Goal: Task Accomplishment & Management: Complete application form

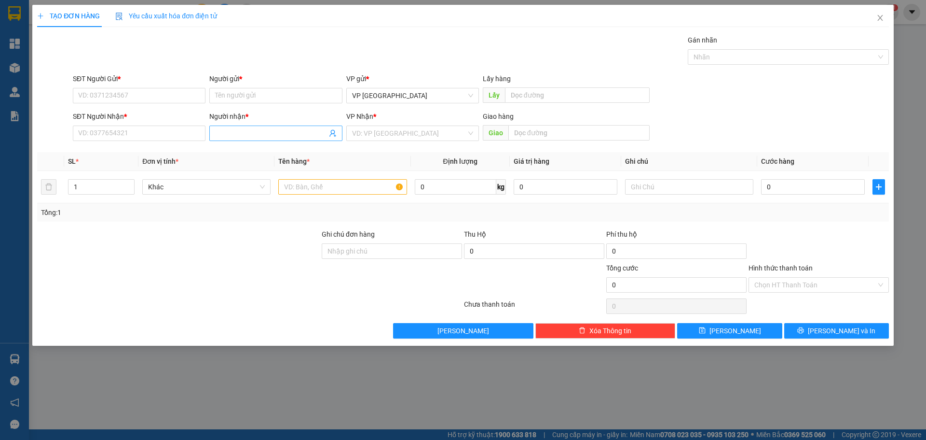
click at [274, 130] on input "Người nhận *" at bounding box center [270, 133] width 111 height 11
type input "nhat cuong"
click at [268, 168] on div "NHẬT CƯỜNG - 0905882558" at bounding box center [275, 168] width 121 height 11
type input "0905882558"
drag, startPoint x: 260, startPoint y: 133, endPoint x: 173, endPoint y: 140, distance: 87.7
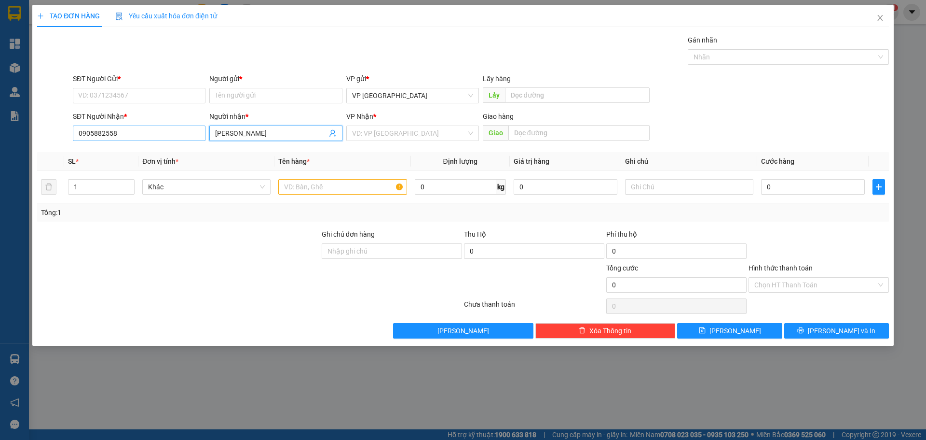
click at [184, 139] on div "SĐT Người Nhận * 0905882558 Người nhận * NHẬT CƯỜNG NHẬT CƯỜNG VP Nhận * VD: VP…" at bounding box center [481, 128] width 820 height 34
type input "[PERSON_NAME]"
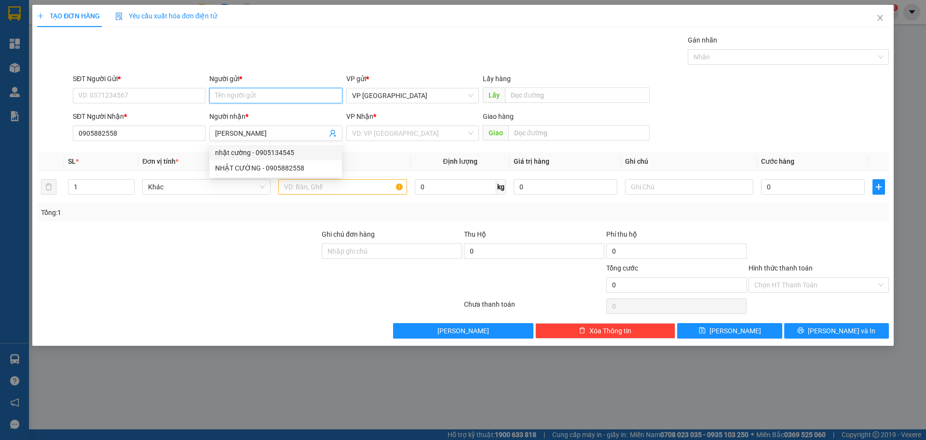
click at [242, 95] on input "Người gửi *" at bounding box center [275, 95] width 133 height 15
paste input "[PERSON_NAME]"
type input "[PERSON_NAME]"
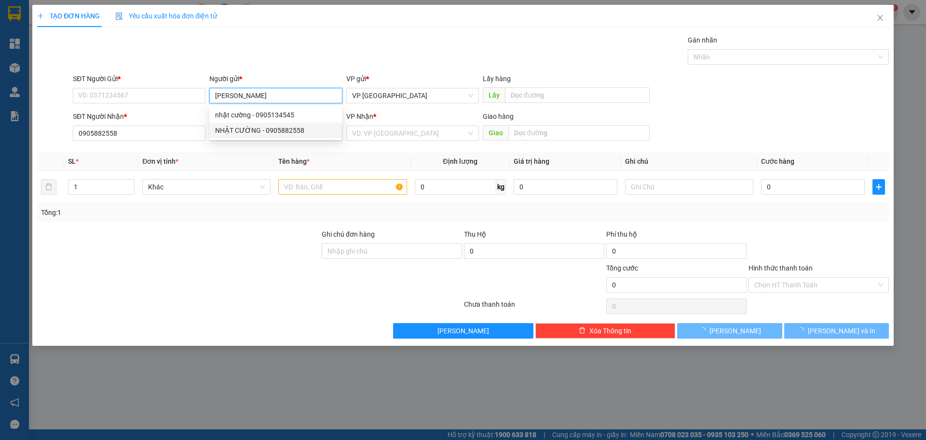
click at [254, 127] on div "NHẬT CƯỜNG - 0905882558" at bounding box center [275, 130] width 121 height 11
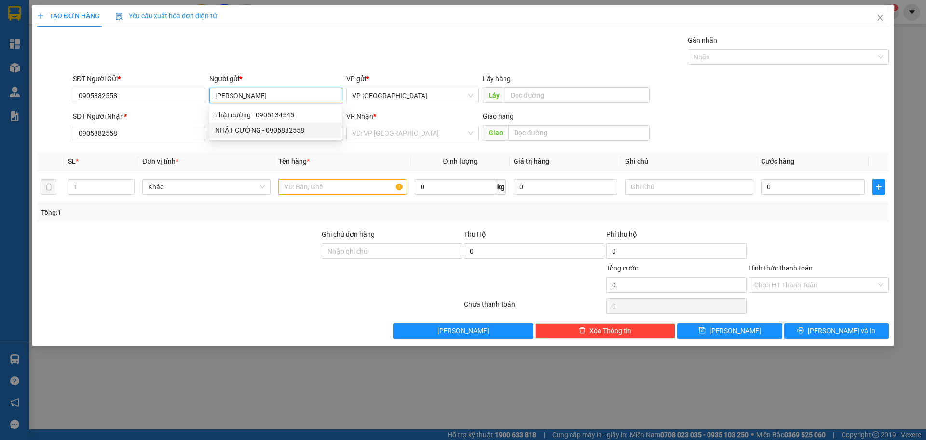
type input "0905882558"
type input "[PERSON_NAME]"
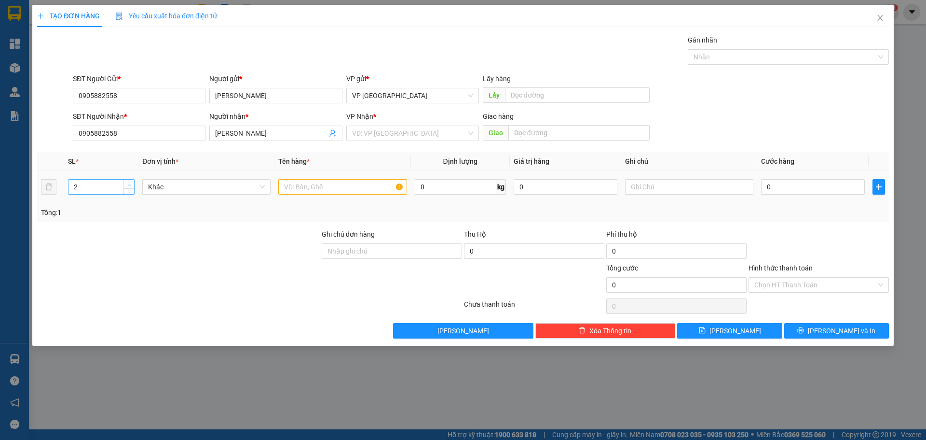
click at [130, 181] on span "up" at bounding box center [129, 184] width 6 height 6
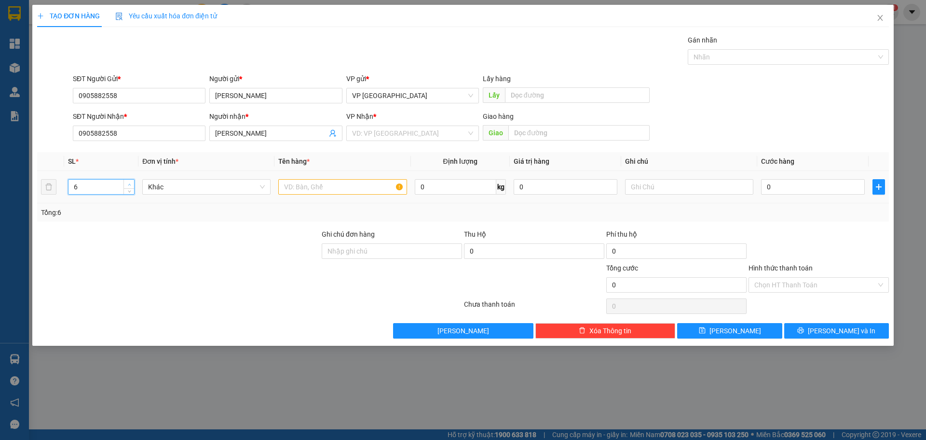
type input "7"
click at [130, 181] on span "up" at bounding box center [129, 184] width 6 height 6
click at [803, 184] on input "0" at bounding box center [813, 186] width 104 height 15
type input "3"
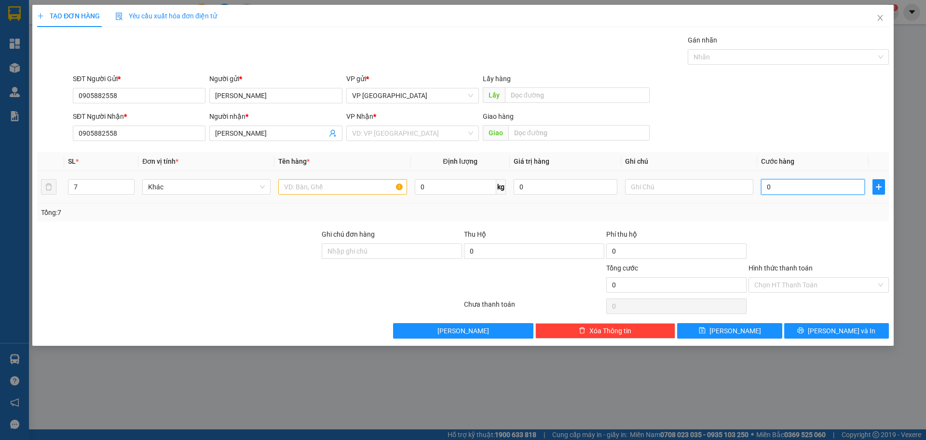
type input "3"
type input "35"
type input "350"
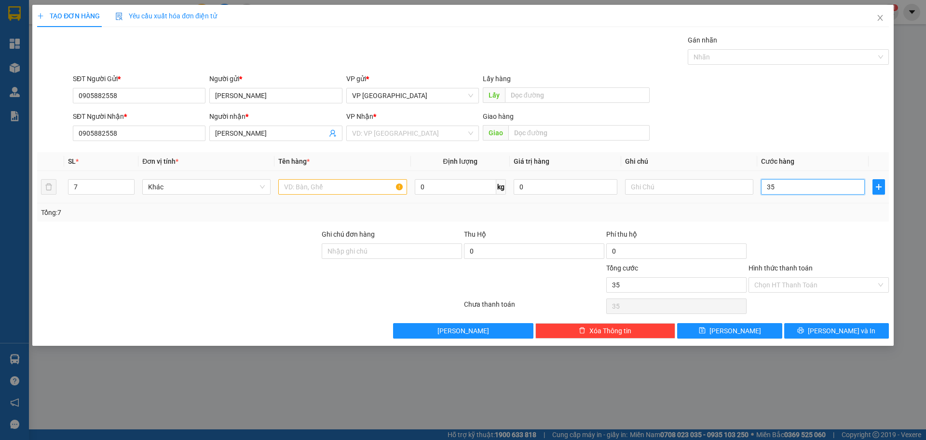
type input "350"
type input "3.500"
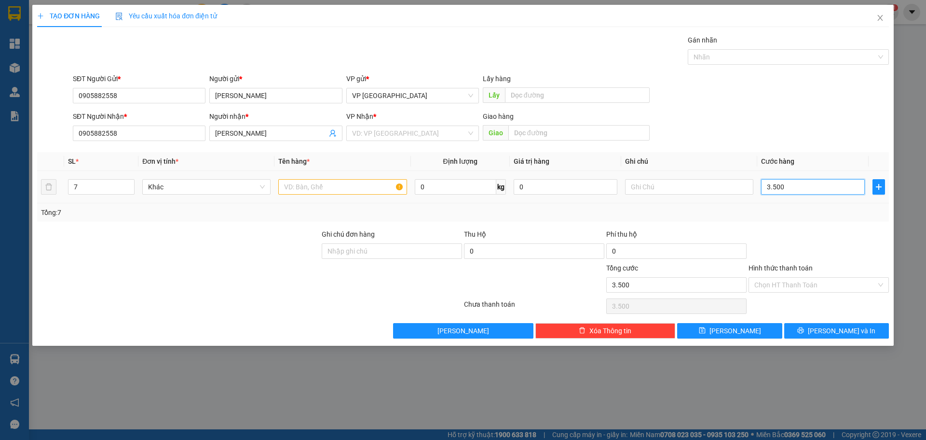
type input "35.000"
type input "350.000"
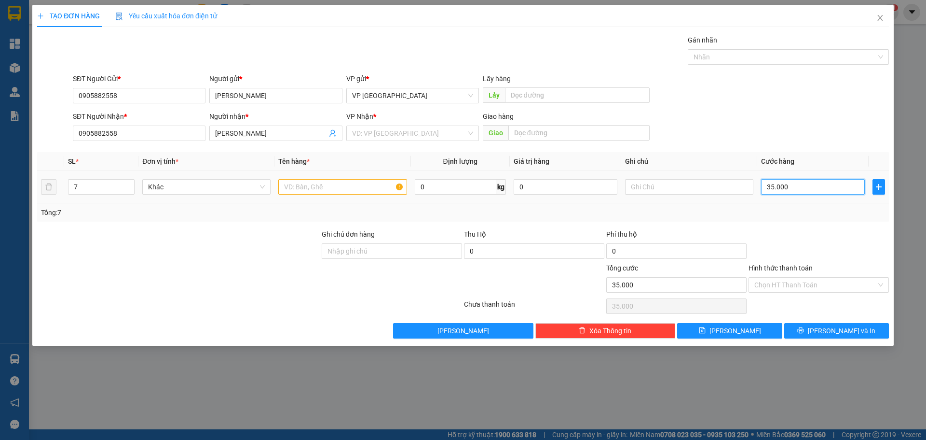
type input "350.000"
click at [456, 127] on input "search" at bounding box center [409, 133] width 114 height 14
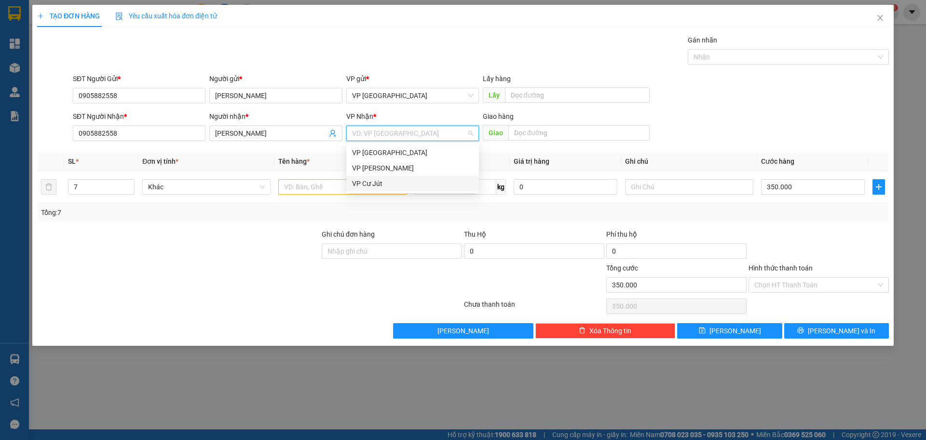
click at [391, 178] on div "VP Cư Jút" at bounding box center [412, 183] width 121 height 11
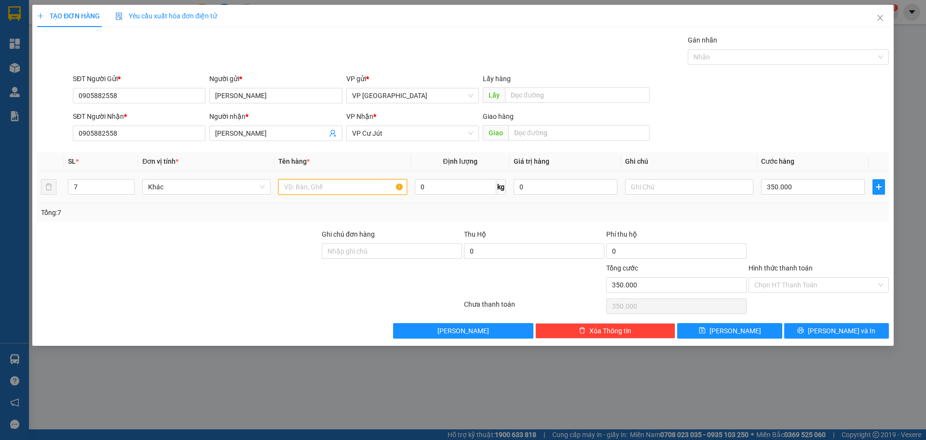
click at [295, 187] on input "text" at bounding box center [342, 186] width 128 height 15
paste input "ệ"
type input "kiện"
click at [797, 184] on input "350.000" at bounding box center [813, 186] width 104 height 15
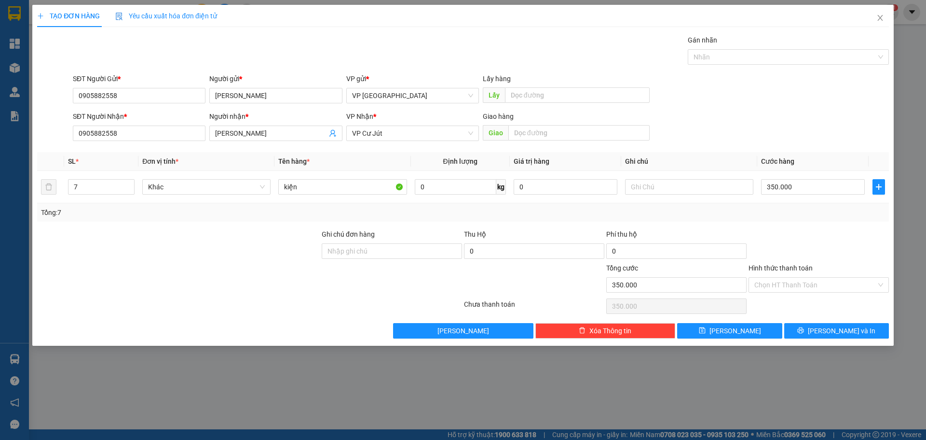
click at [716, 226] on div "Transit Pickup Surcharge Ids Transit Deliver Surcharge Ids Transit Deliver Surc…" at bounding box center [463, 186] width 852 height 303
click at [850, 329] on span "[PERSON_NAME] và In" at bounding box center [842, 330] width 68 height 11
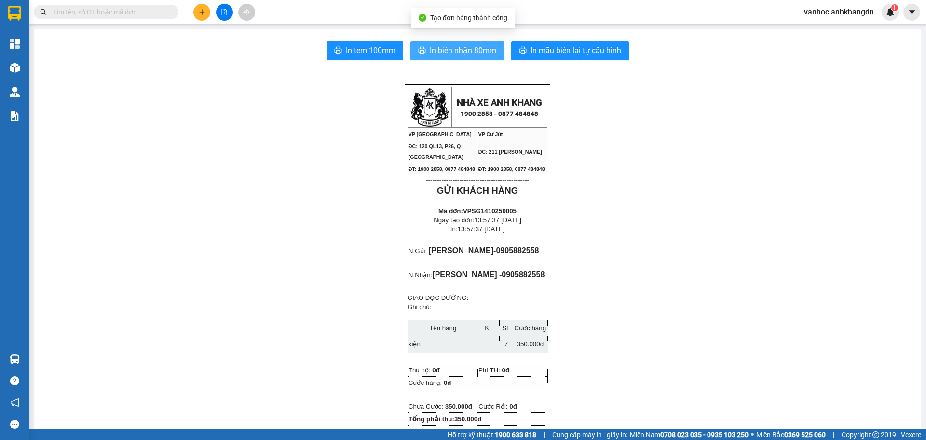
click at [458, 49] on span "In biên nhận 80mm" at bounding box center [463, 50] width 67 height 12
click at [208, 3] on div "Kết quả tìm kiếm ( 0 ) Bộ lọc No Data vanhoc.anhkhangdn 1" at bounding box center [463, 12] width 926 height 24
click at [208, 5] on div at bounding box center [224, 12] width 72 height 17
click at [207, 7] on button at bounding box center [201, 12] width 17 height 17
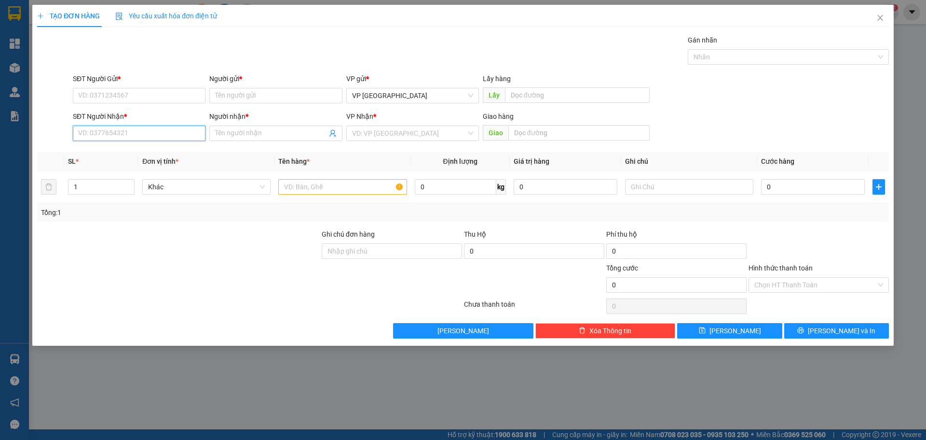
click at [183, 126] on input "SĐT Người Nhận *" at bounding box center [139, 132] width 133 height 15
click at [181, 149] on div "0982226075 - [PERSON_NAME]" at bounding box center [139, 152] width 121 height 11
type input "0982226075"
type input "[PERSON_NAME]"
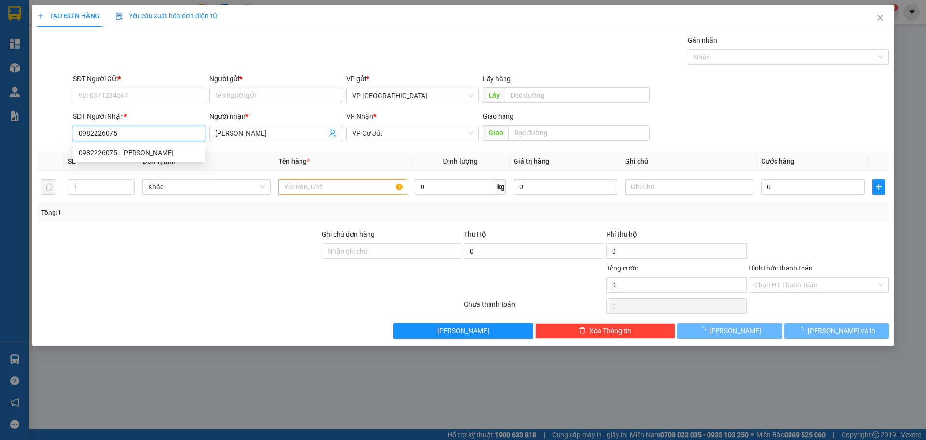
type input "80.000"
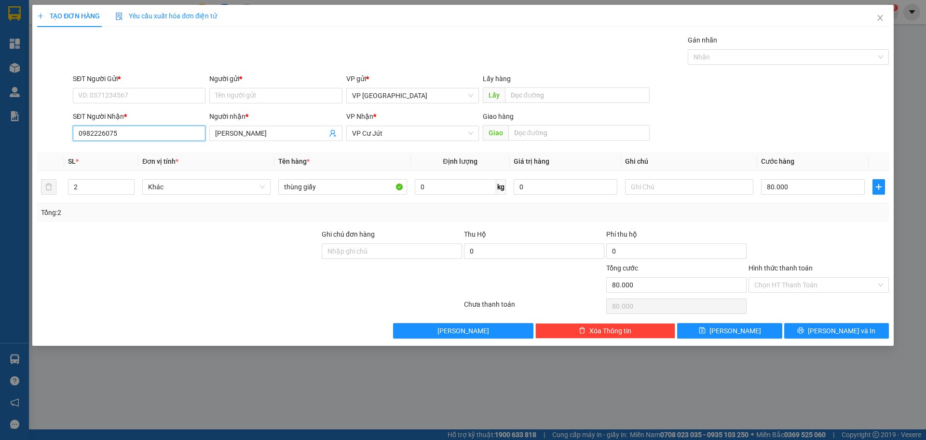
drag, startPoint x: 131, startPoint y: 131, endPoint x: 14, endPoint y: 139, distance: 117.0
click at [15, 139] on div "TẠO ĐƠN HÀNG Yêu cầu xuất hóa đơn điện tử Transit Pickup Surcharge Ids Transit …" at bounding box center [463, 220] width 926 height 440
type input "0982226075"
click at [163, 89] on input "SĐT Người Gửi *" at bounding box center [139, 95] width 133 height 15
paste input "0982226075"
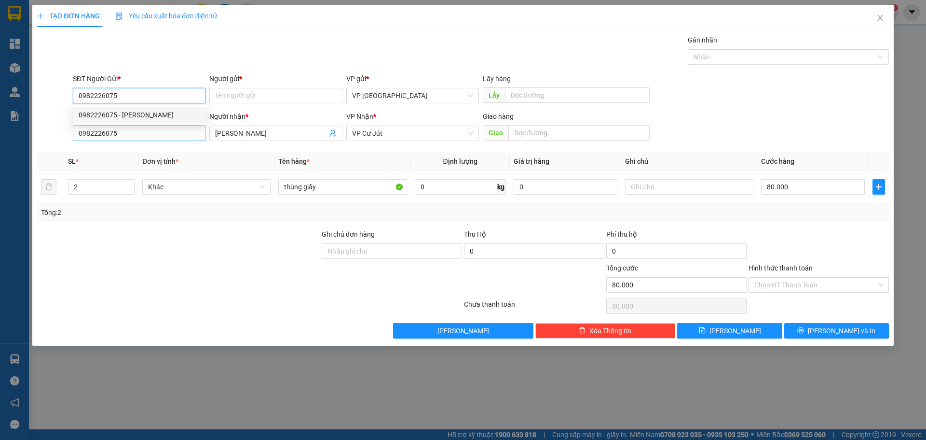
type input "0982226075"
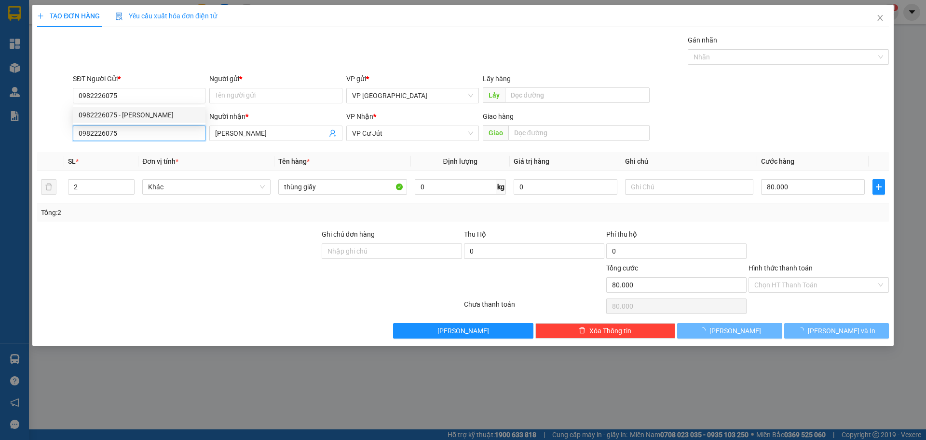
click at [138, 125] on input "0982226075" at bounding box center [139, 132] width 133 height 15
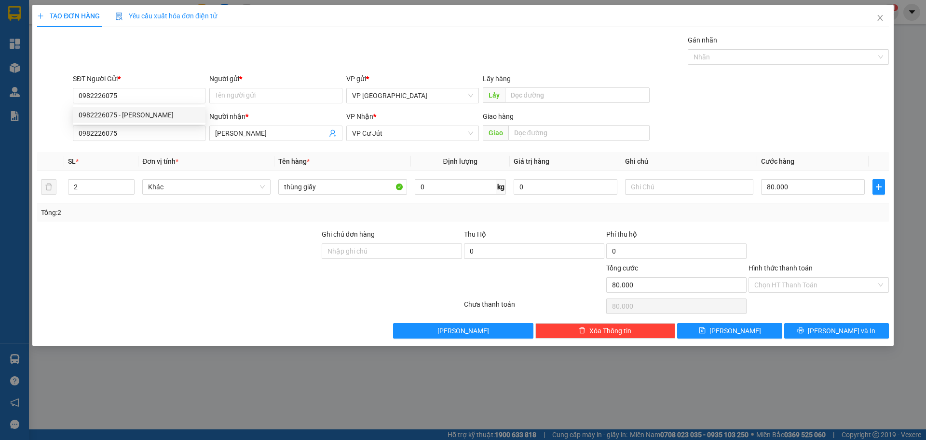
click at [137, 123] on div "SĐT Người Nhận *" at bounding box center [139, 118] width 133 height 14
type input "1"
click at [131, 188] on icon "down" at bounding box center [129, 189] width 3 height 3
click at [828, 182] on input "80.000" at bounding box center [813, 186] width 104 height 15
type input "4"
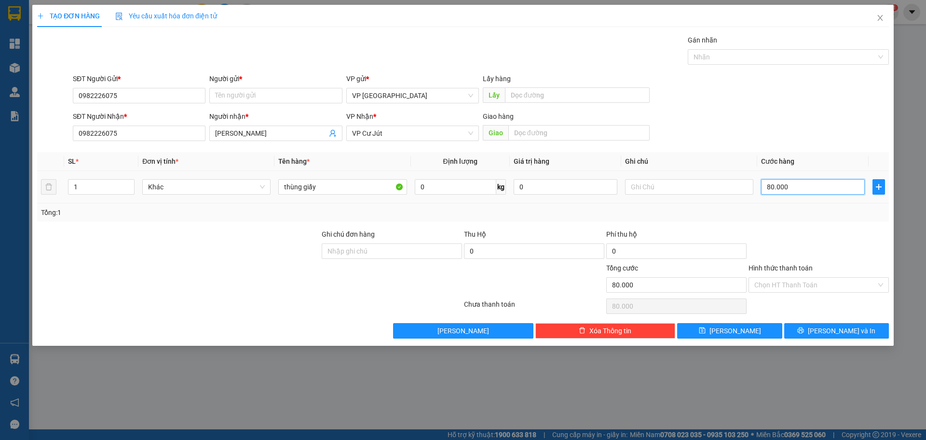
type input "4"
type input "40"
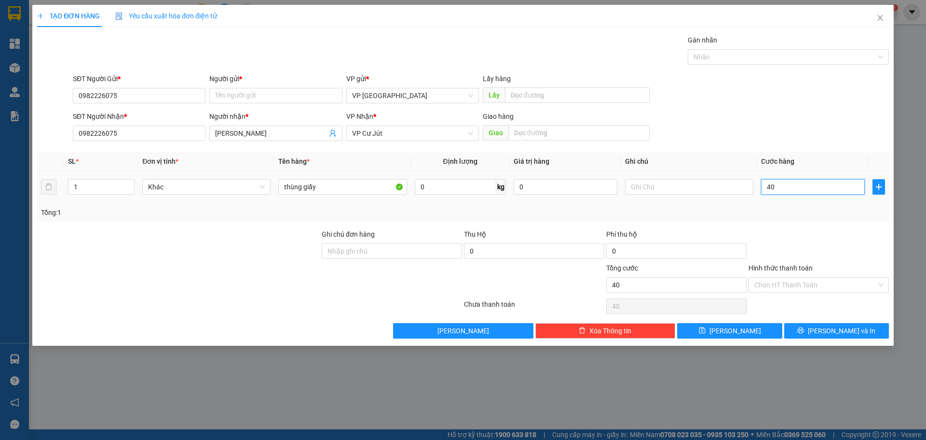
type input "400"
type input "4.000"
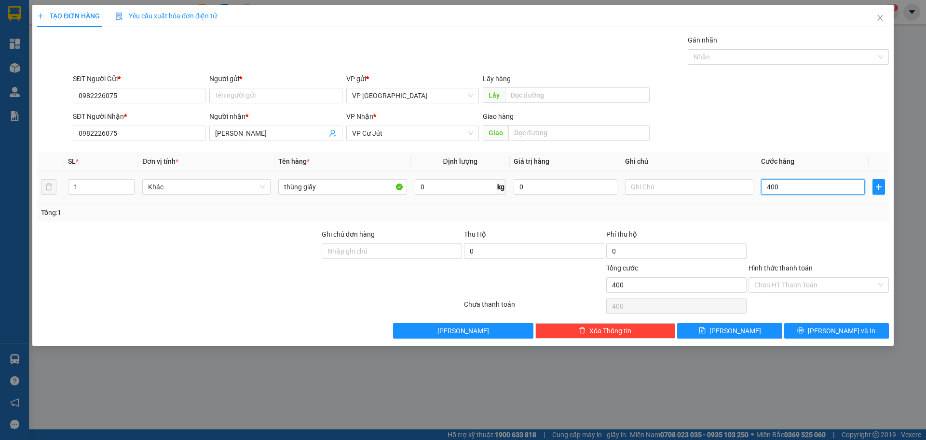
type input "4.000"
type input "40.000"
click at [191, 97] on input "0982226075" at bounding box center [139, 95] width 133 height 15
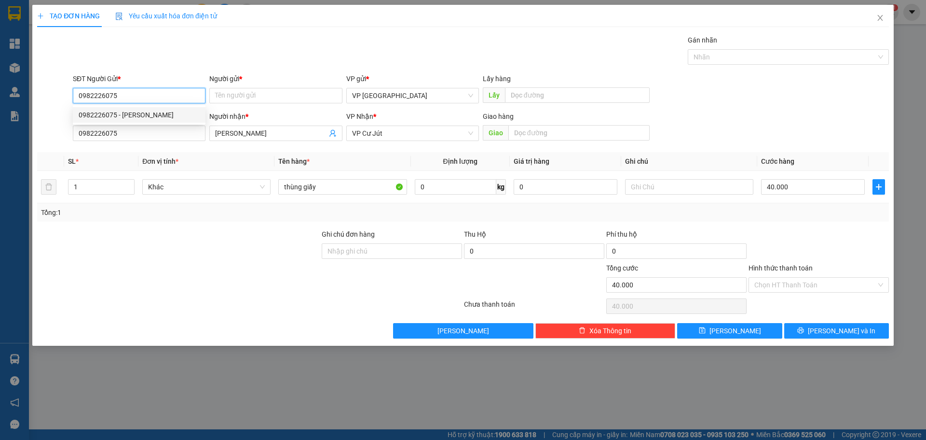
click at [138, 111] on div "0982226075 - [PERSON_NAME]" at bounding box center [139, 115] width 121 height 11
type input "[PERSON_NAME]"
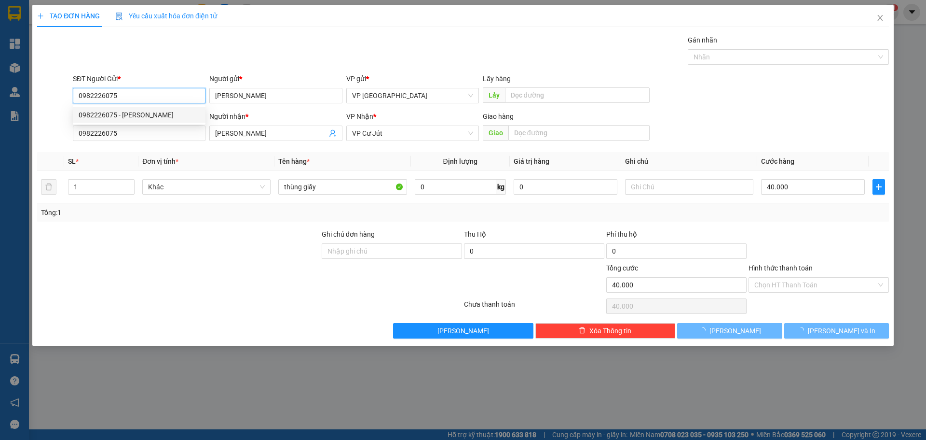
type input "80.000"
type input "2"
type input "80.000"
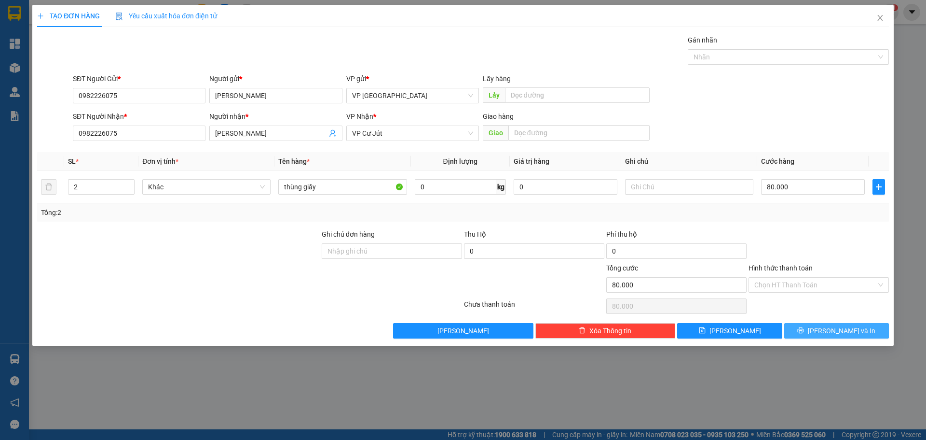
click at [804, 334] on span "printer" at bounding box center [801, 331] width 7 height 8
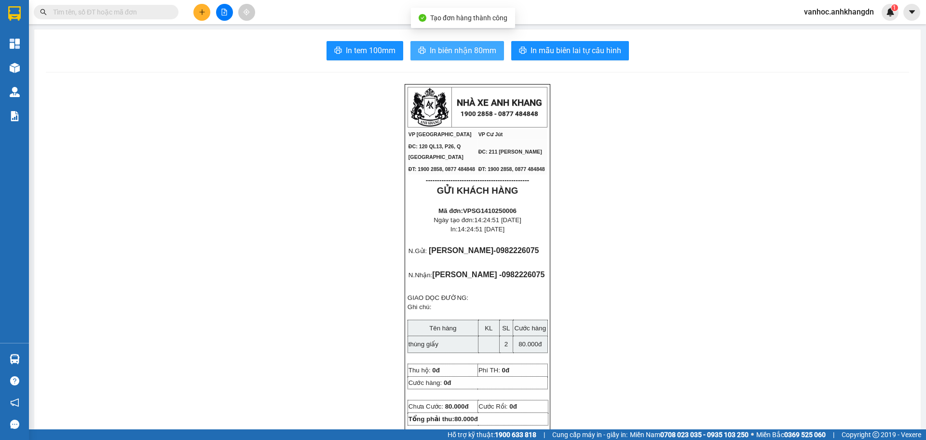
click at [446, 53] on span "In biên nhận 80mm" at bounding box center [463, 50] width 67 height 12
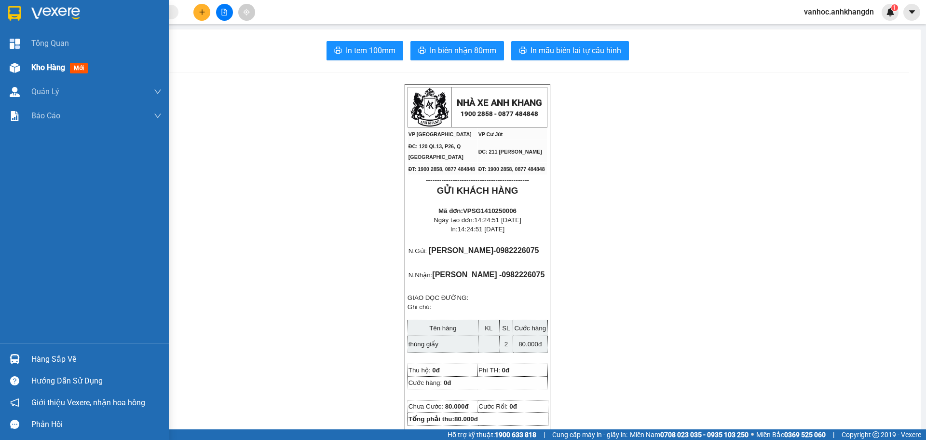
click at [24, 58] on div "Kho hàng mới" at bounding box center [84, 67] width 169 height 24
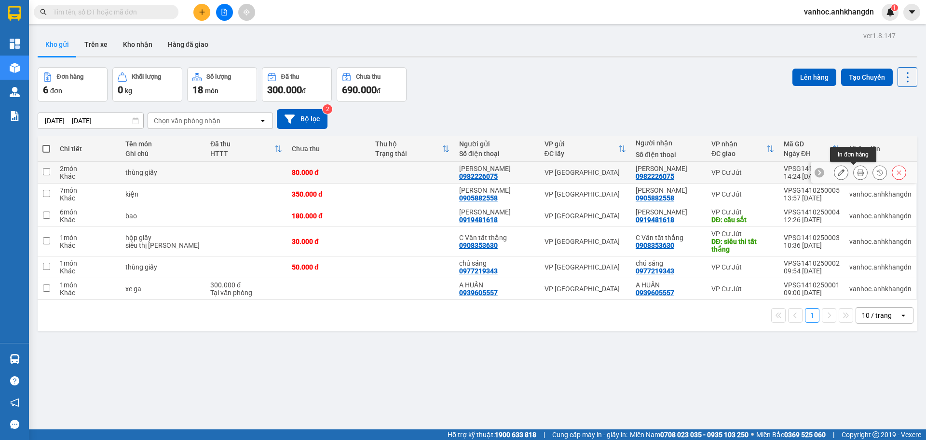
click at [857, 172] on icon at bounding box center [860, 172] width 7 height 7
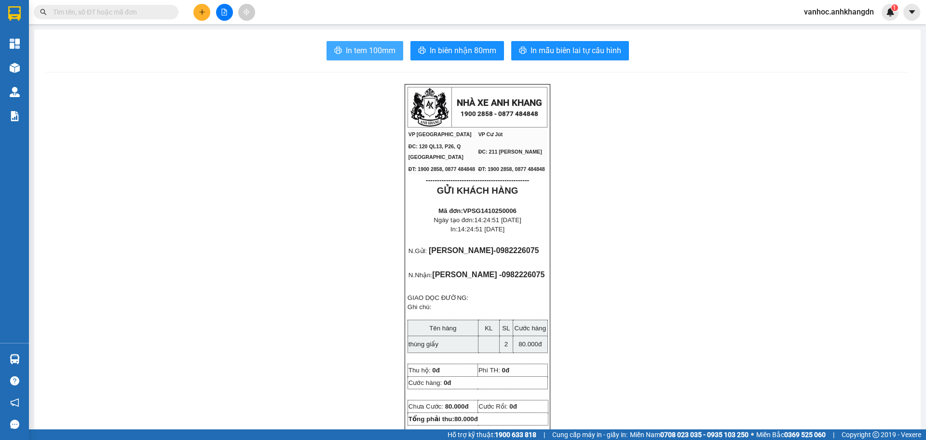
click at [377, 46] on span "In tem 100mm" at bounding box center [371, 50] width 50 height 12
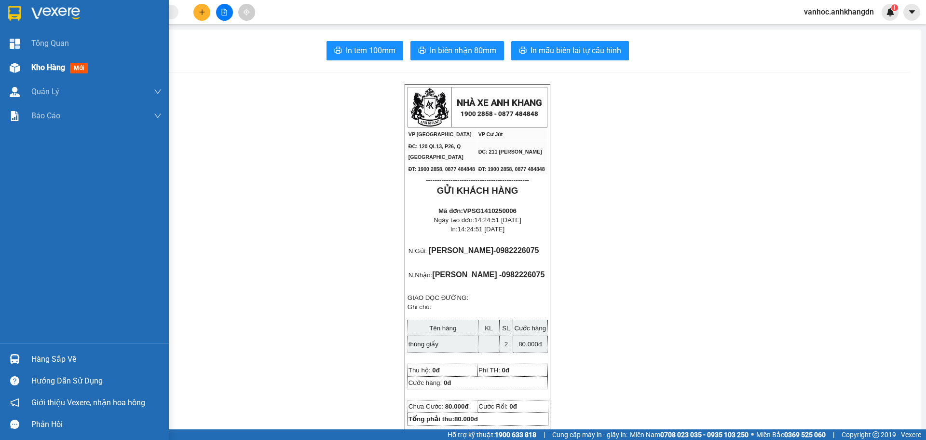
click at [23, 70] on div "Kho hàng mới" at bounding box center [84, 67] width 169 height 24
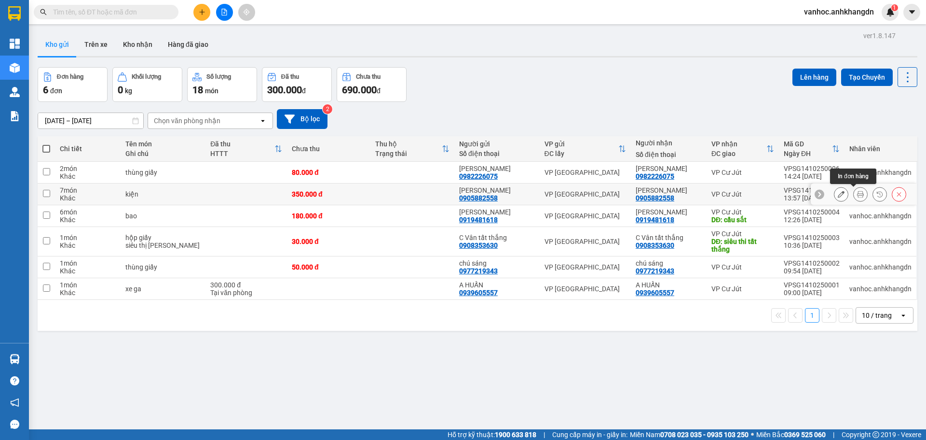
click at [857, 197] on icon at bounding box center [860, 194] width 7 height 7
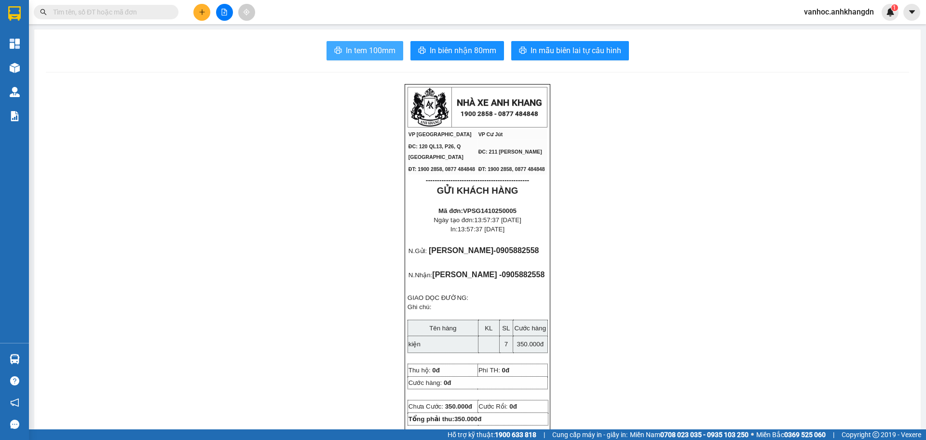
click at [374, 47] on span "In tem 100mm" at bounding box center [371, 50] width 50 height 12
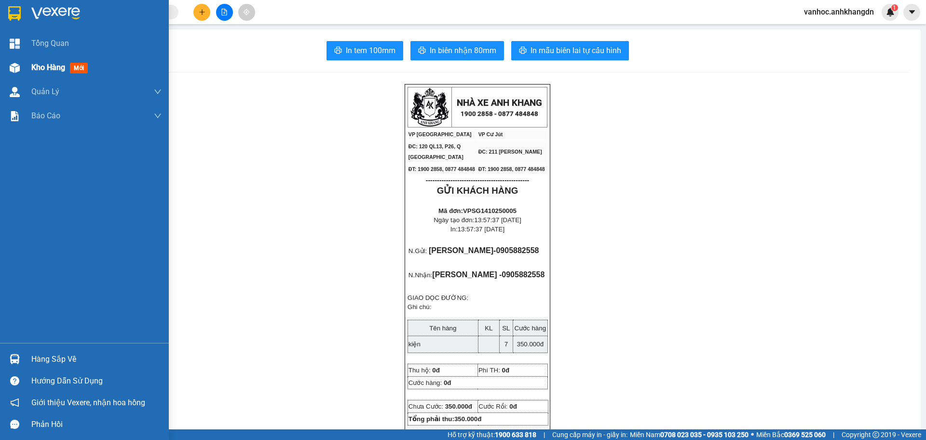
click at [29, 68] on div "Kho hàng mới" at bounding box center [84, 67] width 169 height 24
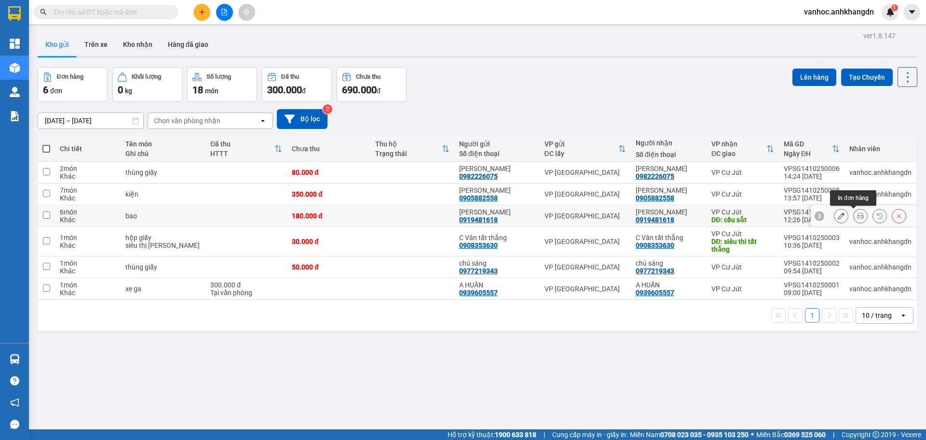
click at [857, 215] on icon at bounding box center [860, 215] width 7 height 7
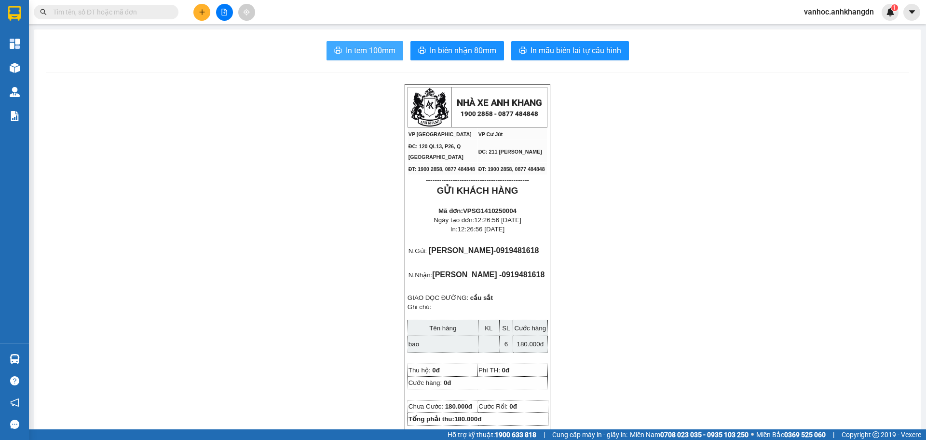
click at [358, 52] on span "In tem 100mm" at bounding box center [371, 50] width 50 height 12
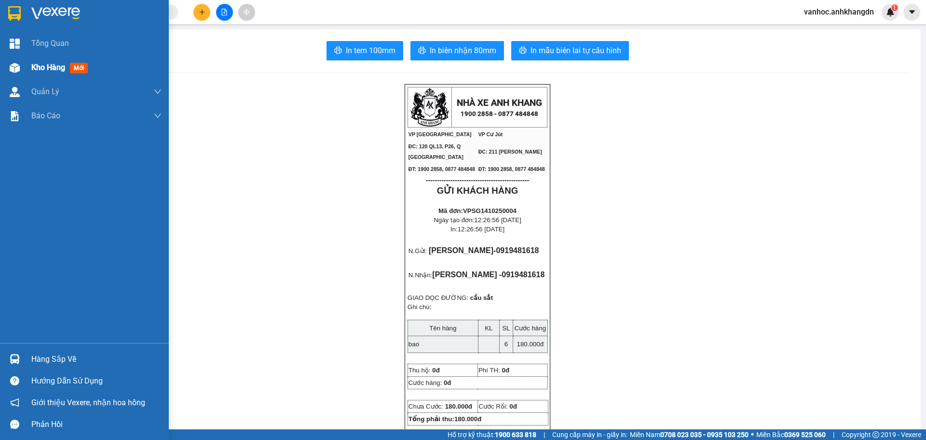
click at [40, 68] on span "Kho hàng" at bounding box center [48, 67] width 34 height 9
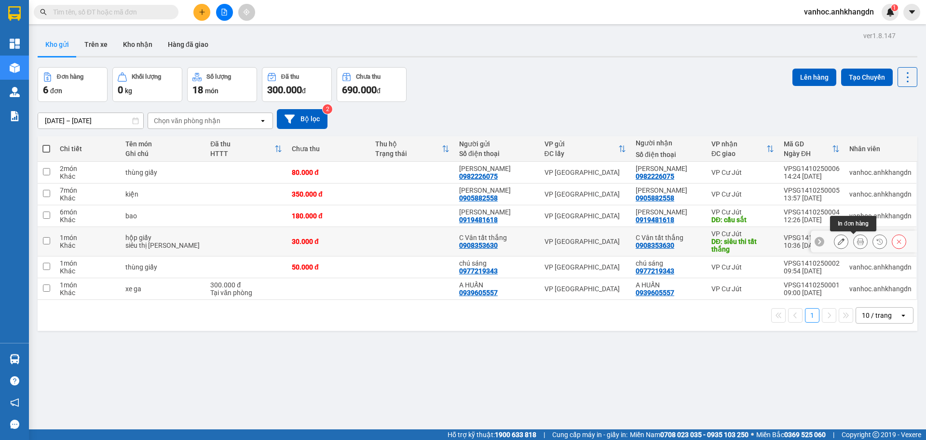
click at [857, 241] on icon at bounding box center [860, 241] width 7 height 7
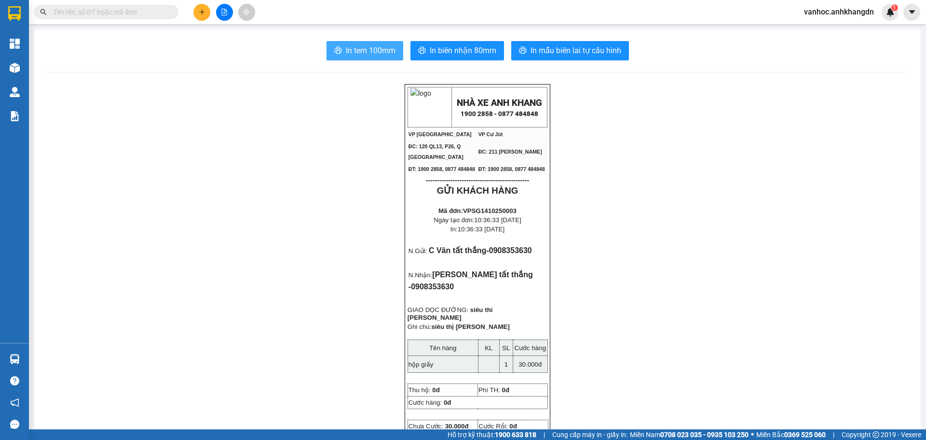
drag, startPoint x: 377, startPoint y: 57, endPoint x: 380, endPoint y: 63, distance: 6.5
click at [377, 57] on button "In tem 100mm" at bounding box center [365, 50] width 77 height 19
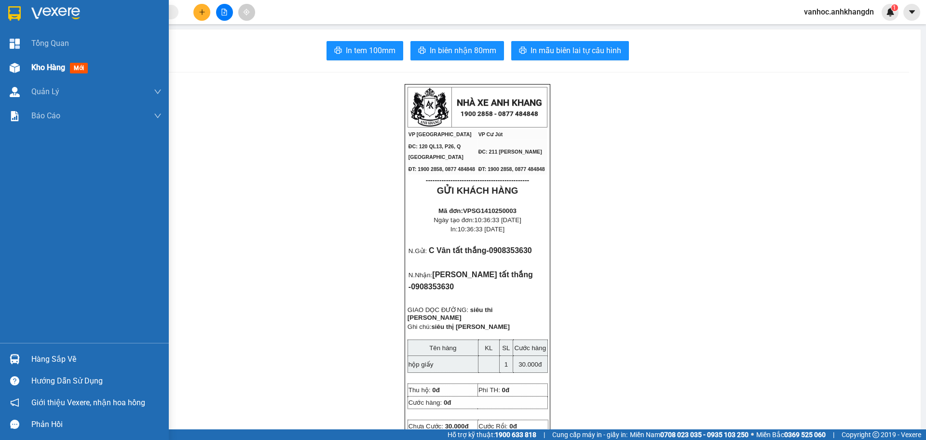
click at [35, 69] on span "Kho hàng" at bounding box center [48, 67] width 34 height 9
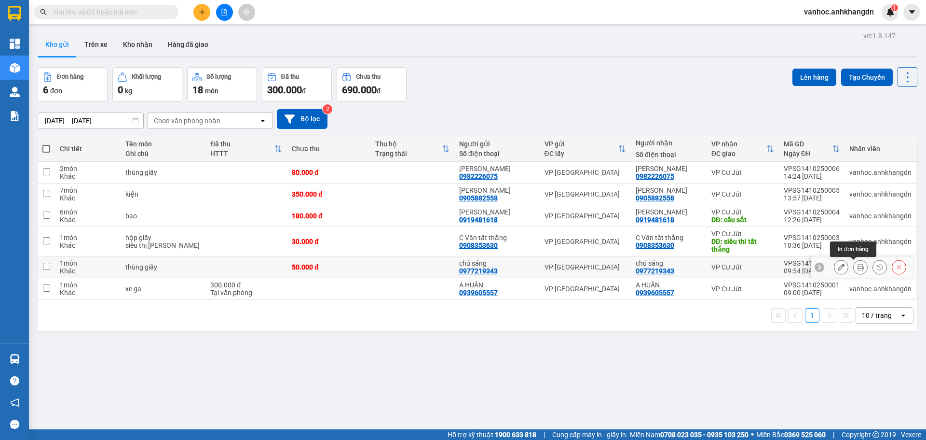
click at [857, 269] on button at bounding box center [861, 267] width 14 height 17
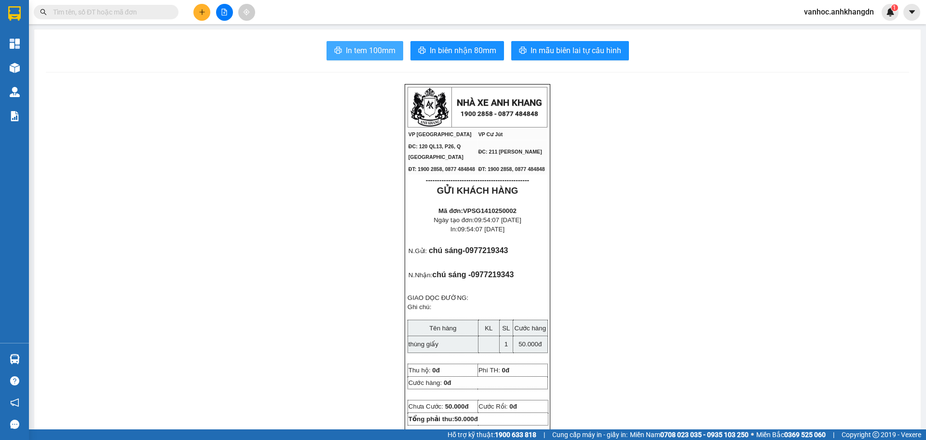
click at [372, 55] on span "In tem 100mm" at bounding box center [371, 50] width 50 height 12
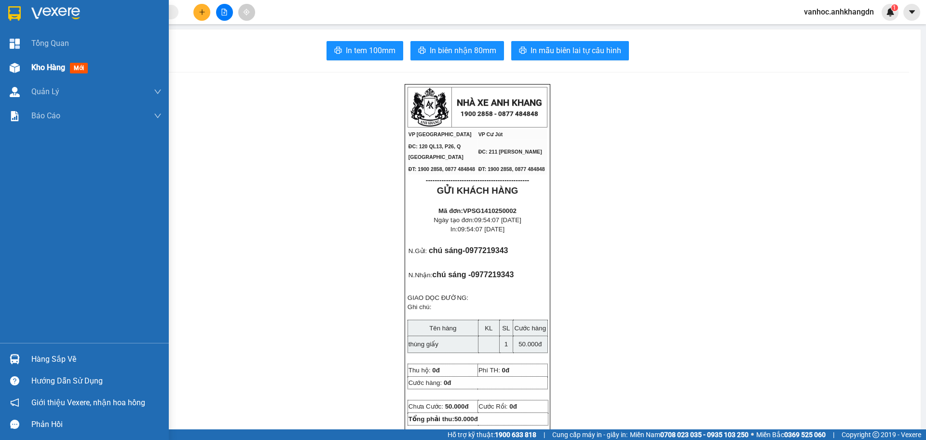
click at [33, 67] on span "Kho hàng" at bounding box center [48, 67] width 34 height 9
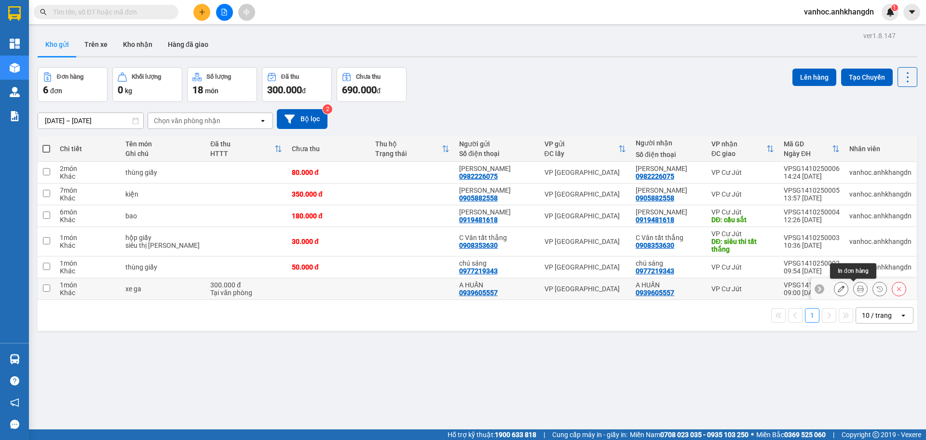
click at [857, 288] on icon at bounding box center [860, 288] width 7 height 7
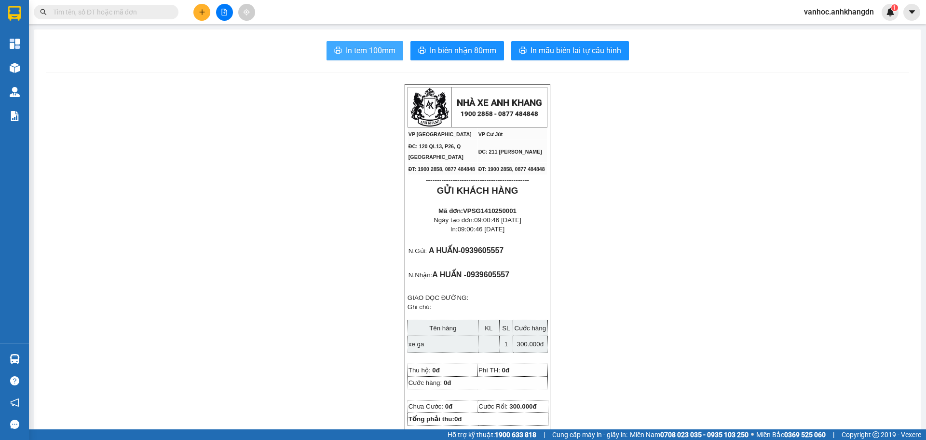
click at [346, 54] on span "In tem 100mm" at bounding box center [371, 50] width 50 height 12
